Goal: Task Accomplishment & Management: Manage account settings

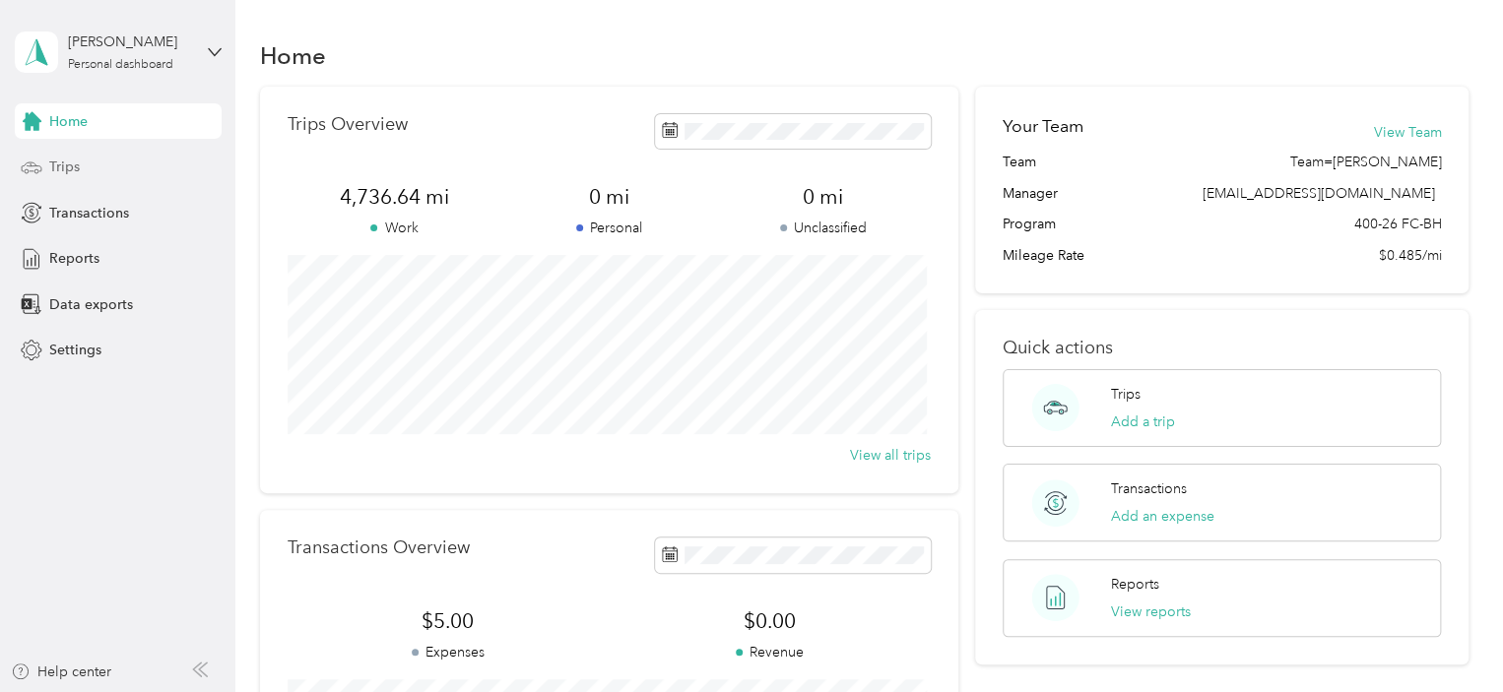
click at [71, 170] on span "Trips" at bounding box center [64, 167] width 31 height 21
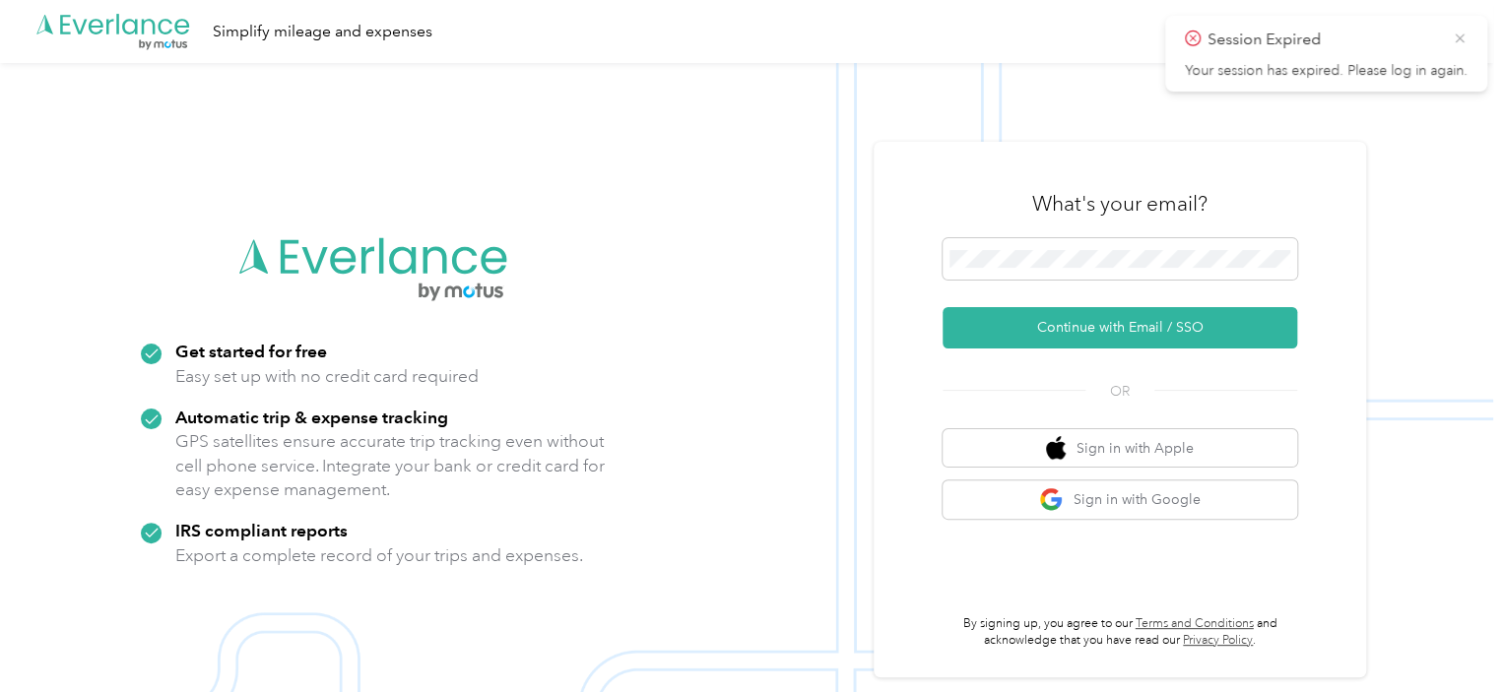
click at [1458, 34] on icon at bounding box center [1460, 39] width 16 height 18
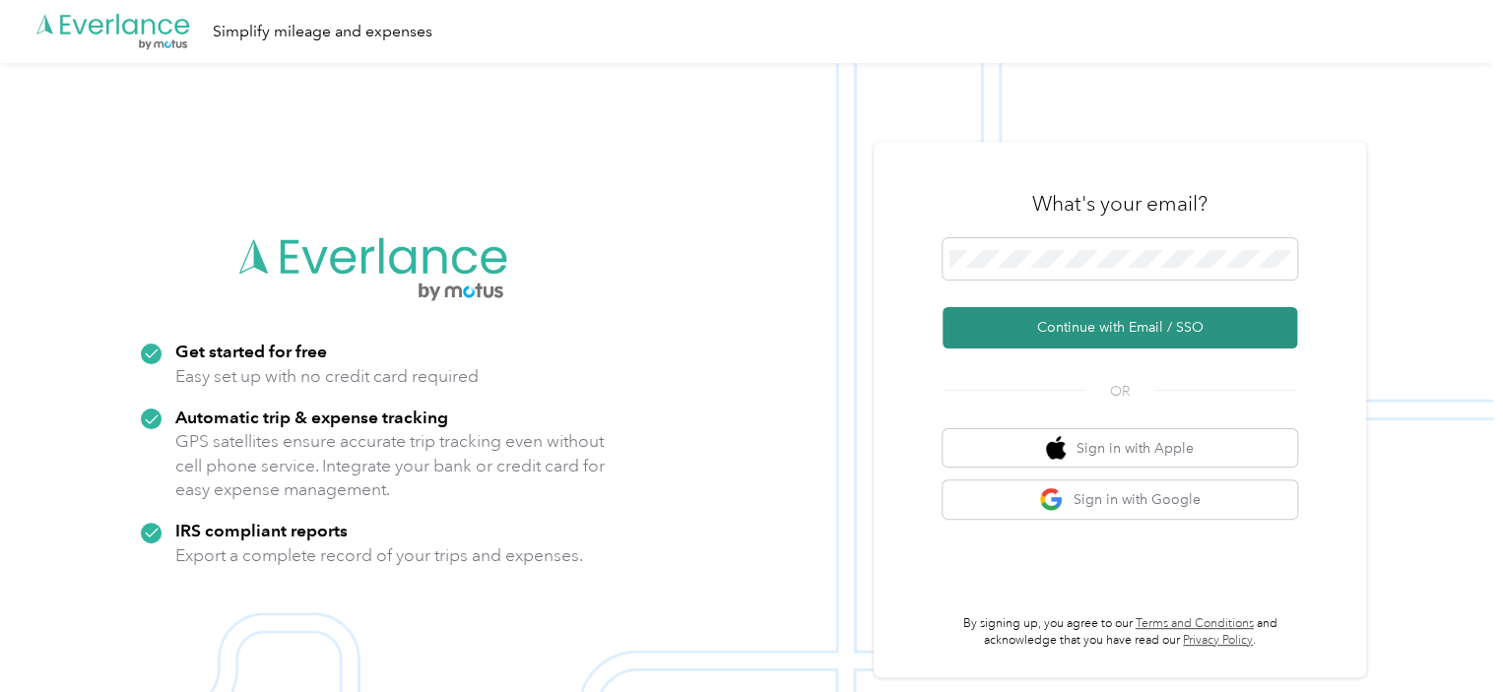
click at [1094, 327] on button "Continue with Email / SSO" at bounding box center [1120, 327] width 355 height 41
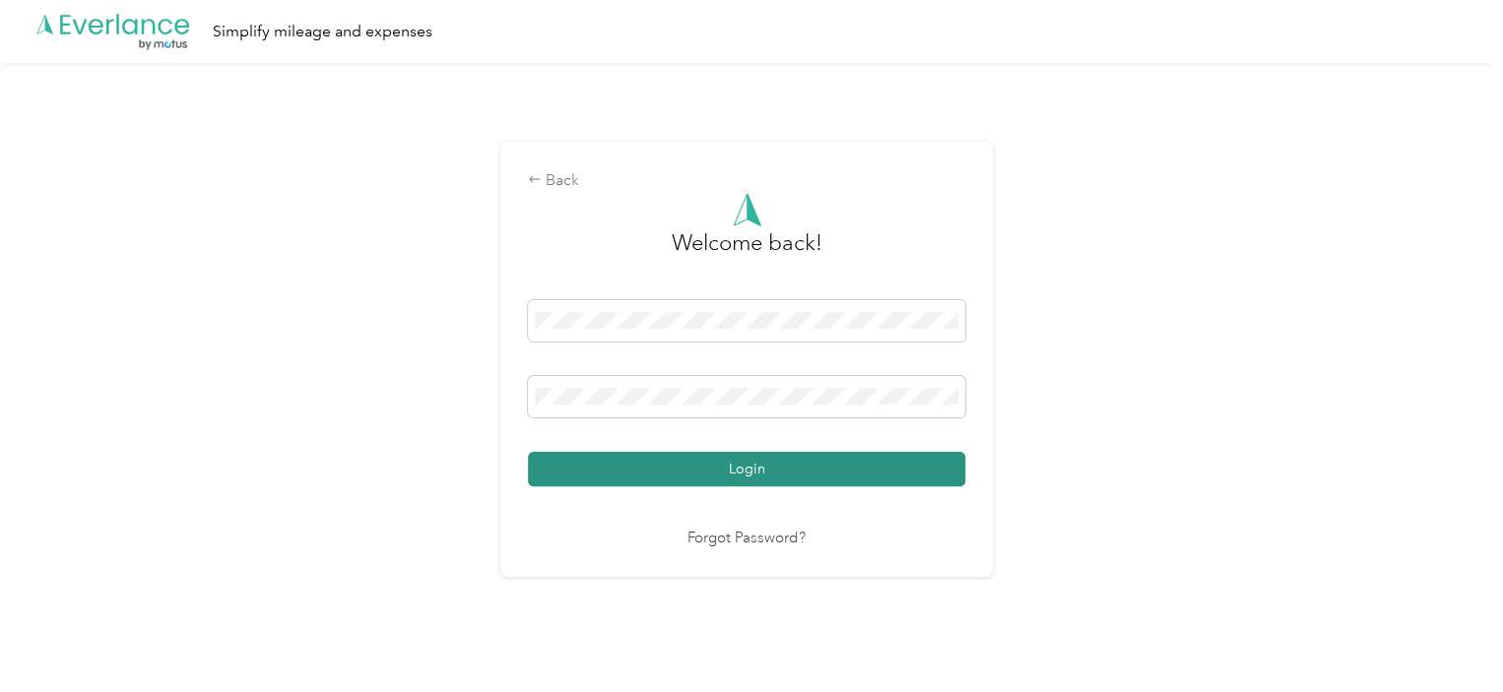
click at [652, 460] on button "Login" at bounding box center [746, 469] width 437 height 34
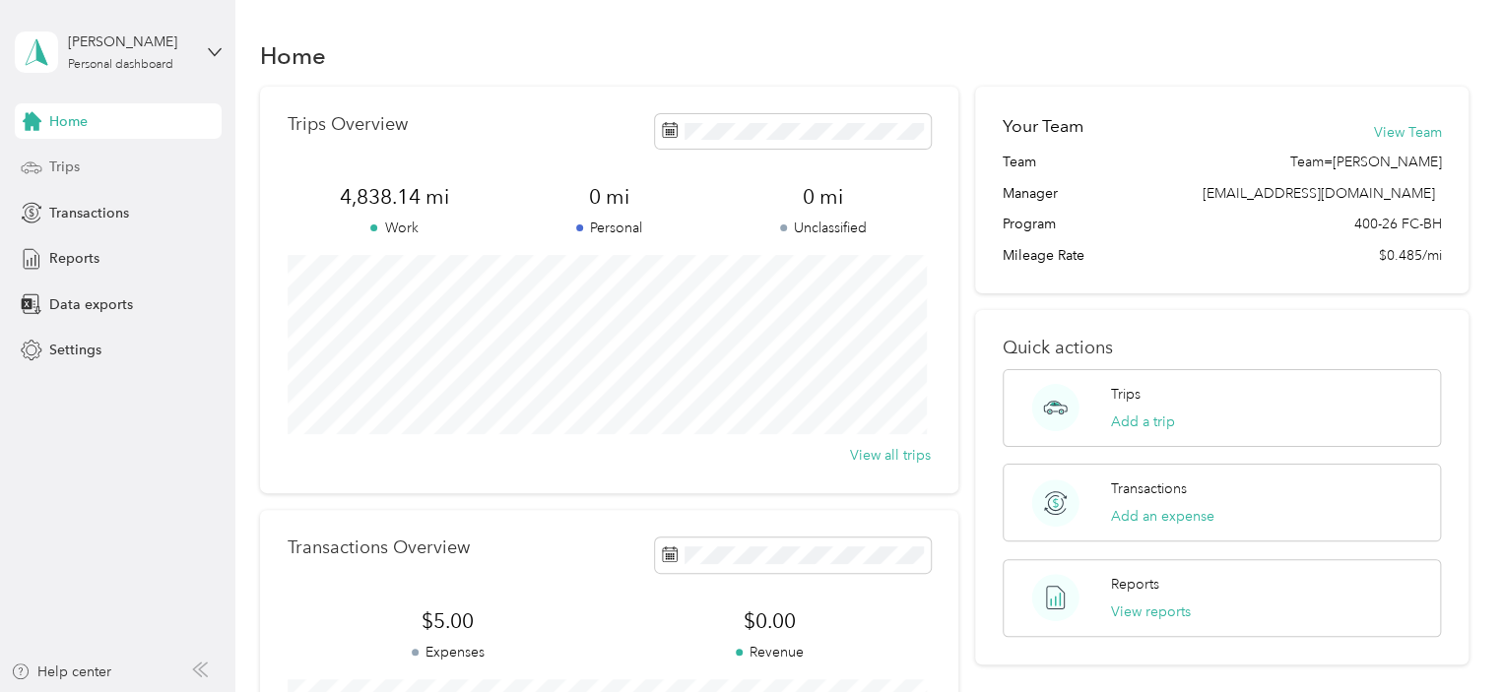
click at [61, 161] on span "Trips" at bounding box center [64, 167] width 31 height 21
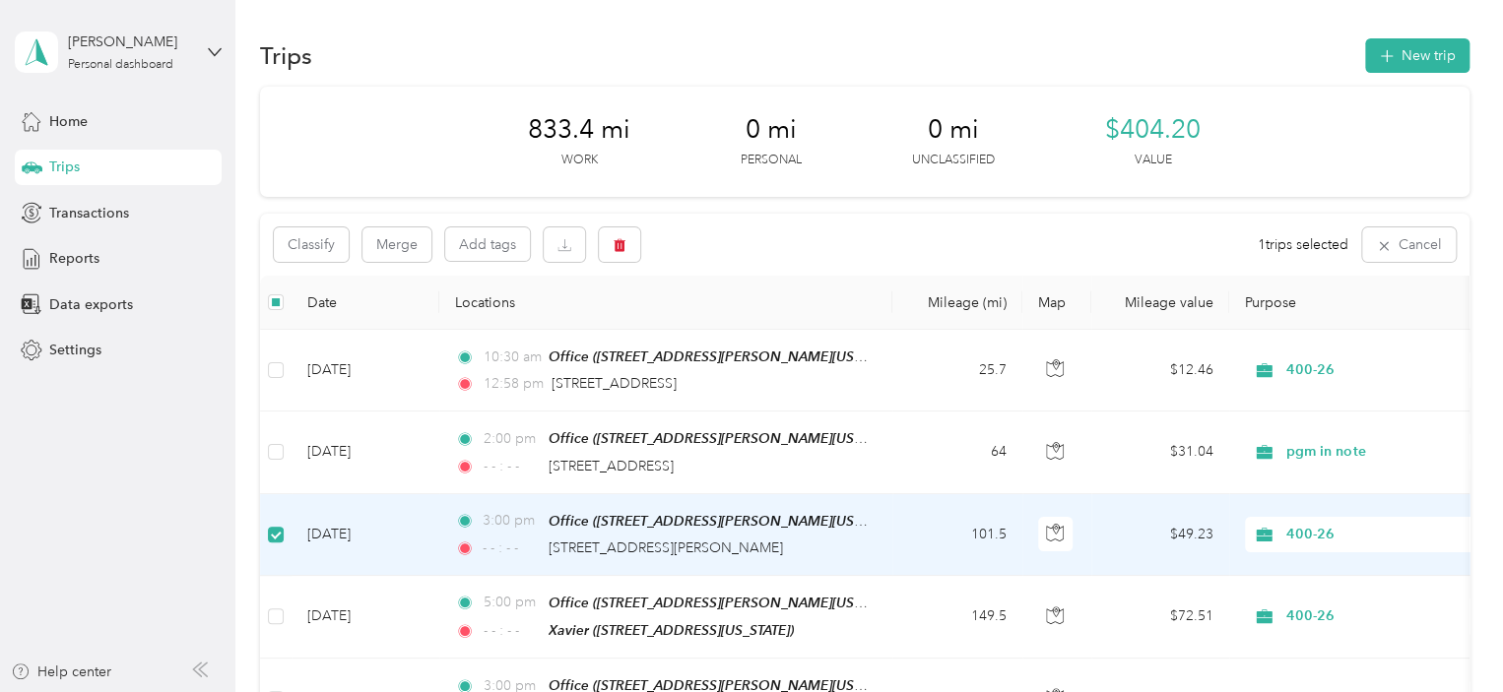
click at [284, 532] on td at bounding box center [276, 535] width 32 height 82
click at [326, 539] on td "Oct 1, 2025" at bounding box center [366, 535] width 148 height 82
click at [619, 243] on icon "button" at bounding box center [620, 245] width 12 height 13
click at [753, 329] on button "Yes" at bounding box center [766, 327] width 38 height 32
